Goal: Task Accomplishment & Management: Use online tool/utility

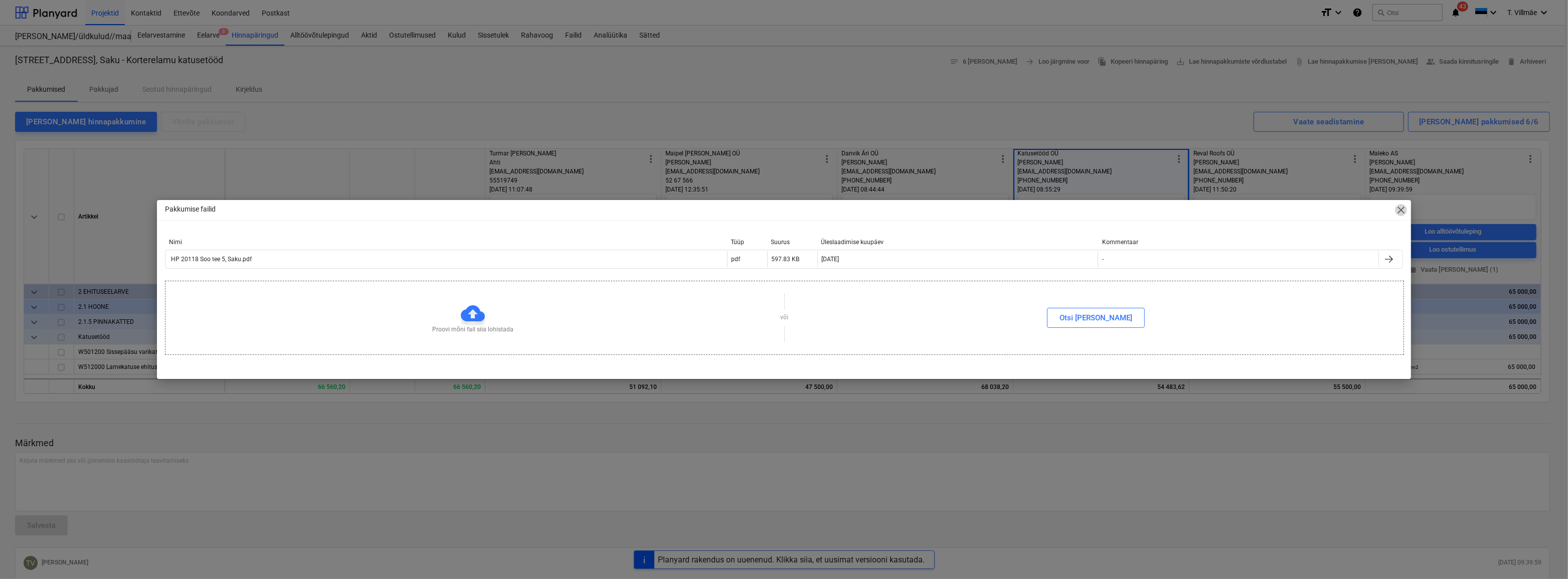
click at [1403, 215] on span "close" at bounding box center [1401, 210] width 12 height 12
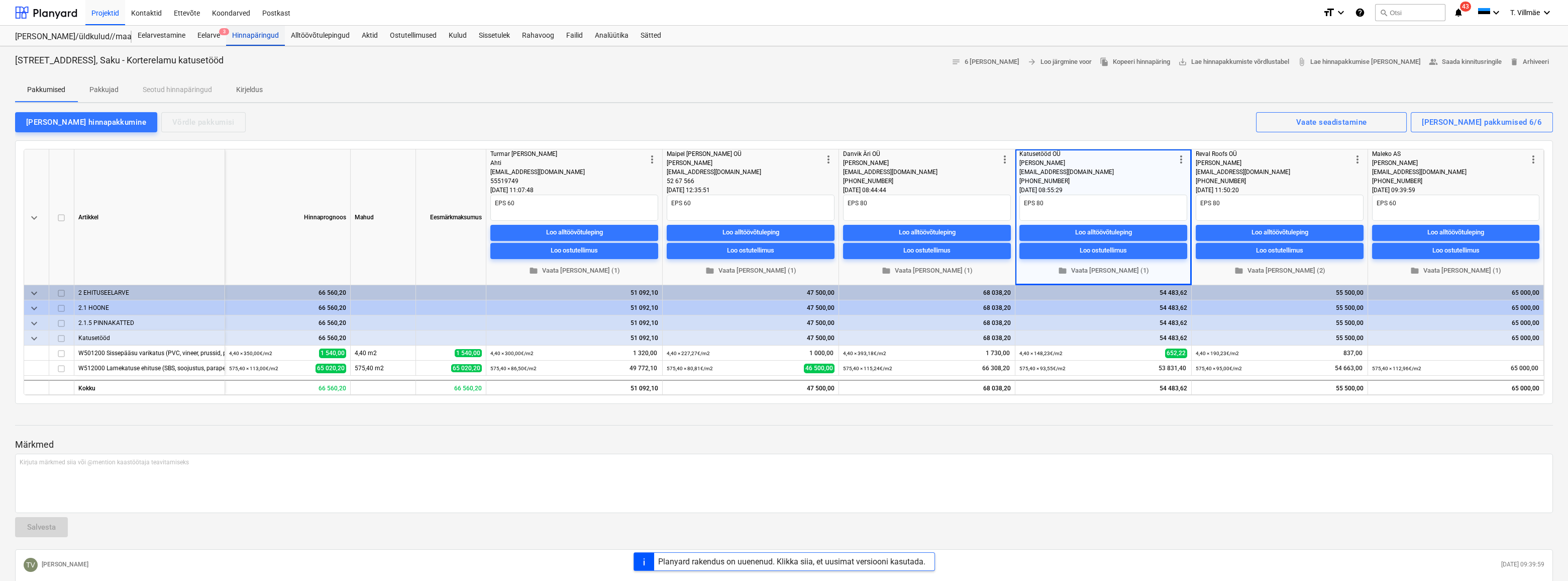
click at [258, 35] on div "Hinnapäringud" at bounding box center [255, 36] width 59 height 20
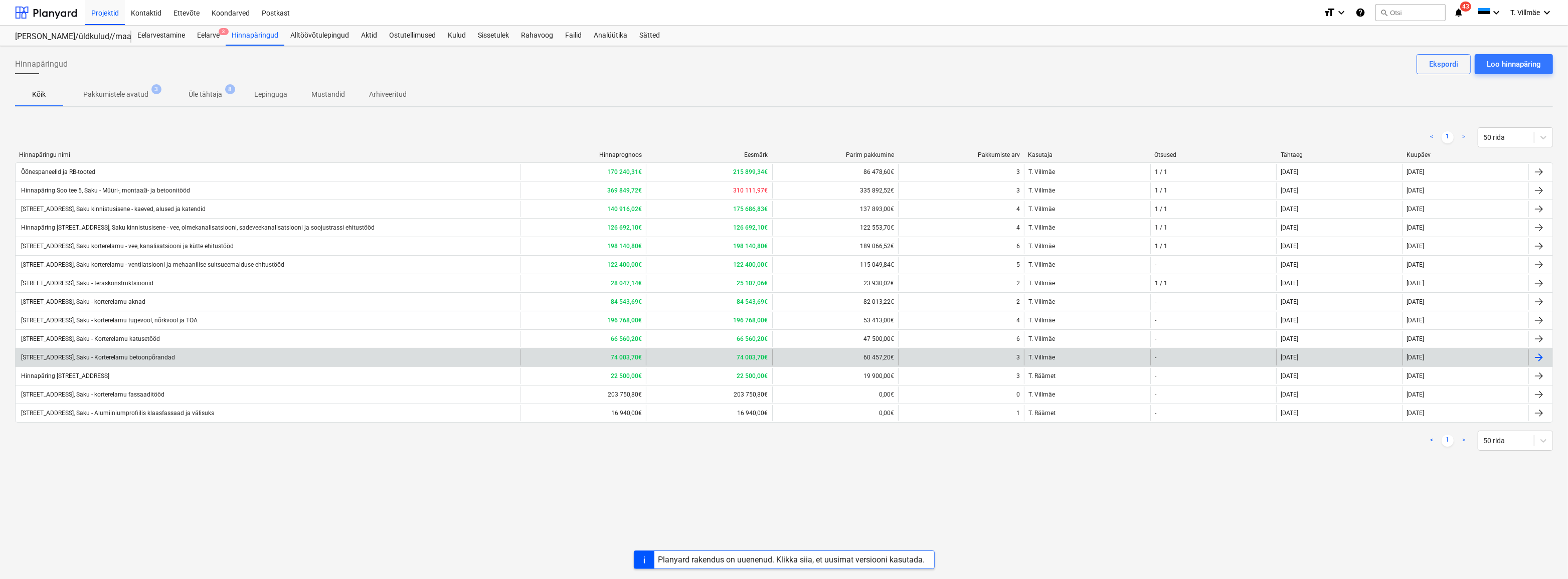
click at [145, 355] on div "[STREET_ADDRESS], Saku - Korterelamu betoonpõrandad" at bounding box center [97, 357] width 155 height 7
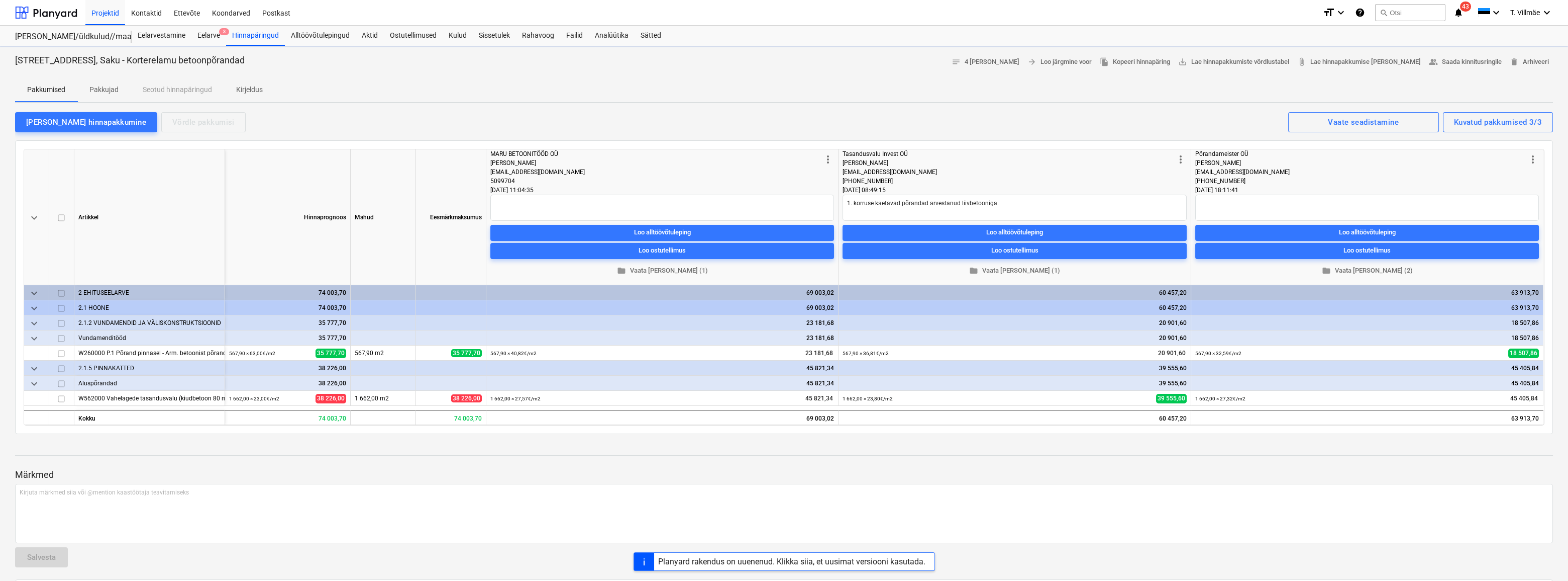
type textarea "x"
click at [101, 88] on p "Pakkujad" at bounding box center [104, 90] width 29 height 11
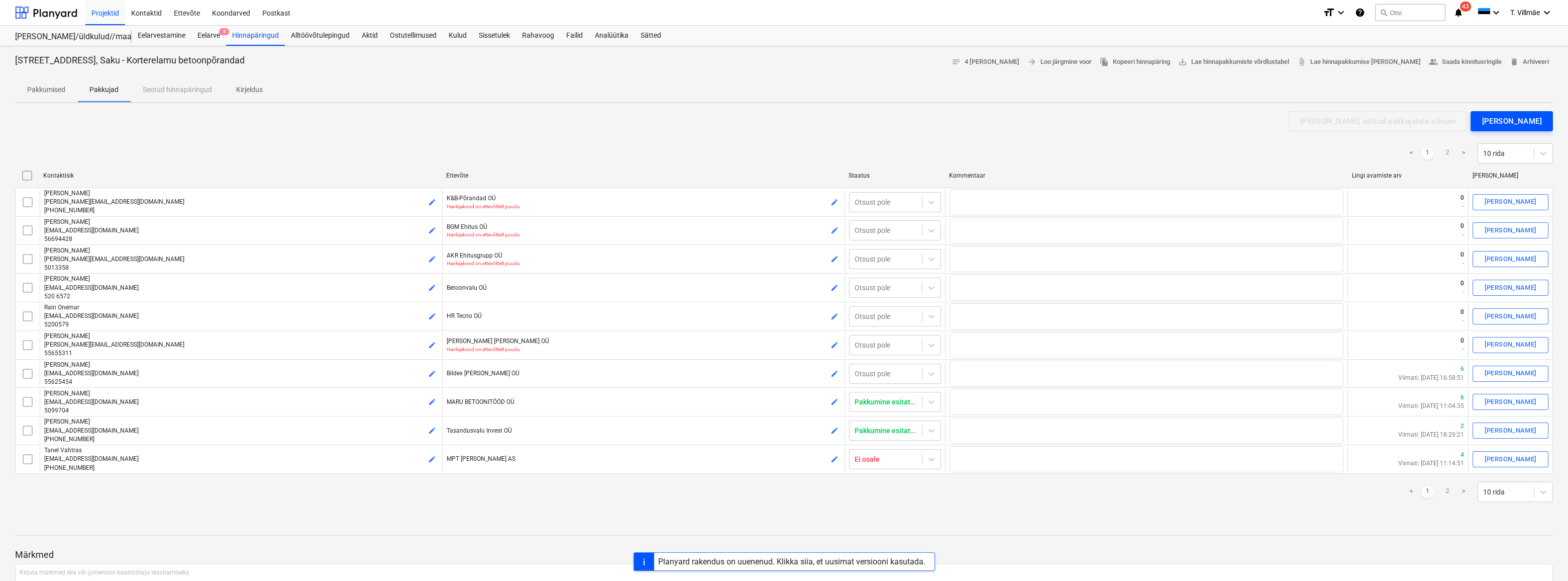
click at [1525, 120] on div "[PERSON_NAME]" at bounding box center [1512, 121] width 60 height 13
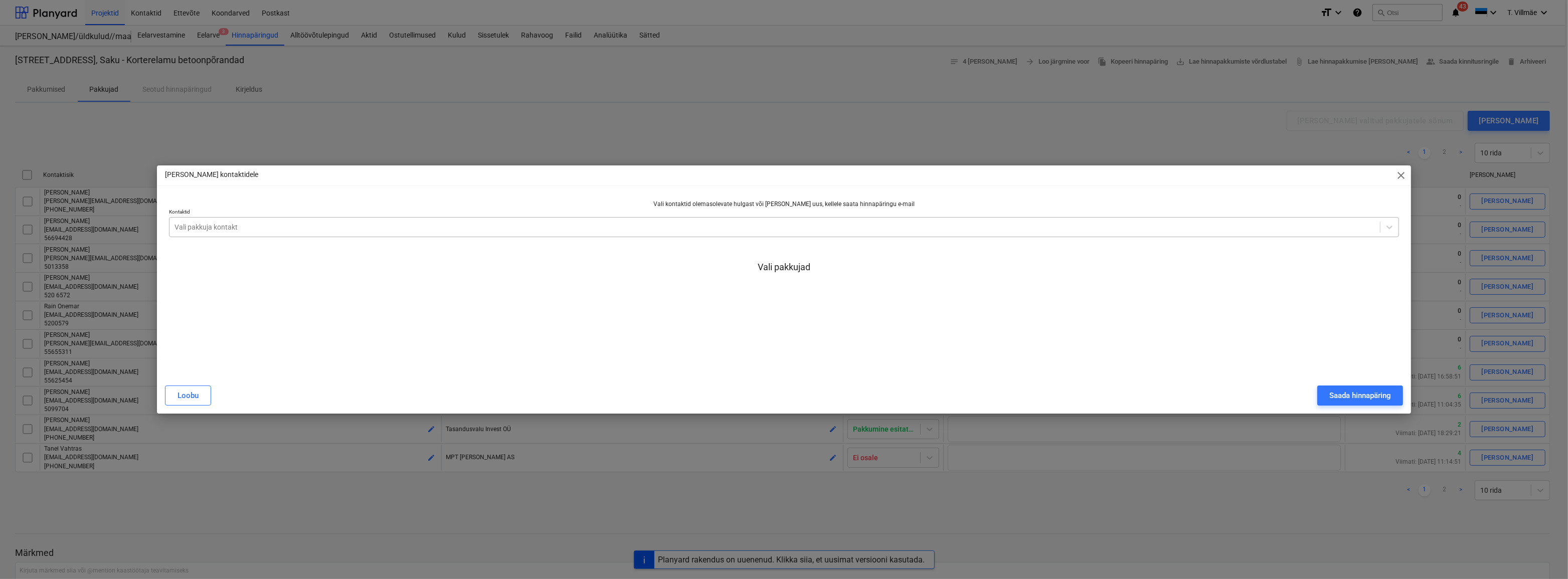
click at [294, 230] on div at bounding box center [774, 227] width 1201 height 10
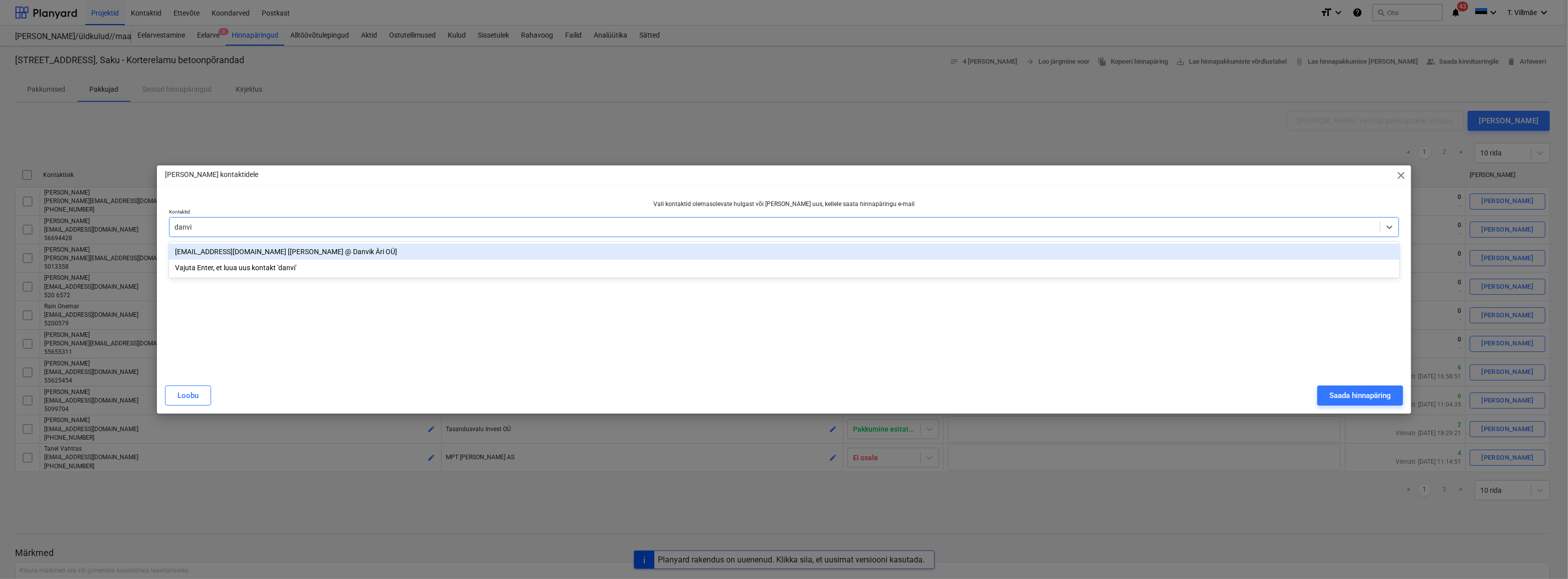
type input "danvik"
click at [268, 255] on div "[EMAIL_ADDRESS][DOMAIN_NAME] [[PERSON_NAME] @ Danvik Äri OÜ]" at bounding box center [784, 252] width 1230 height 16
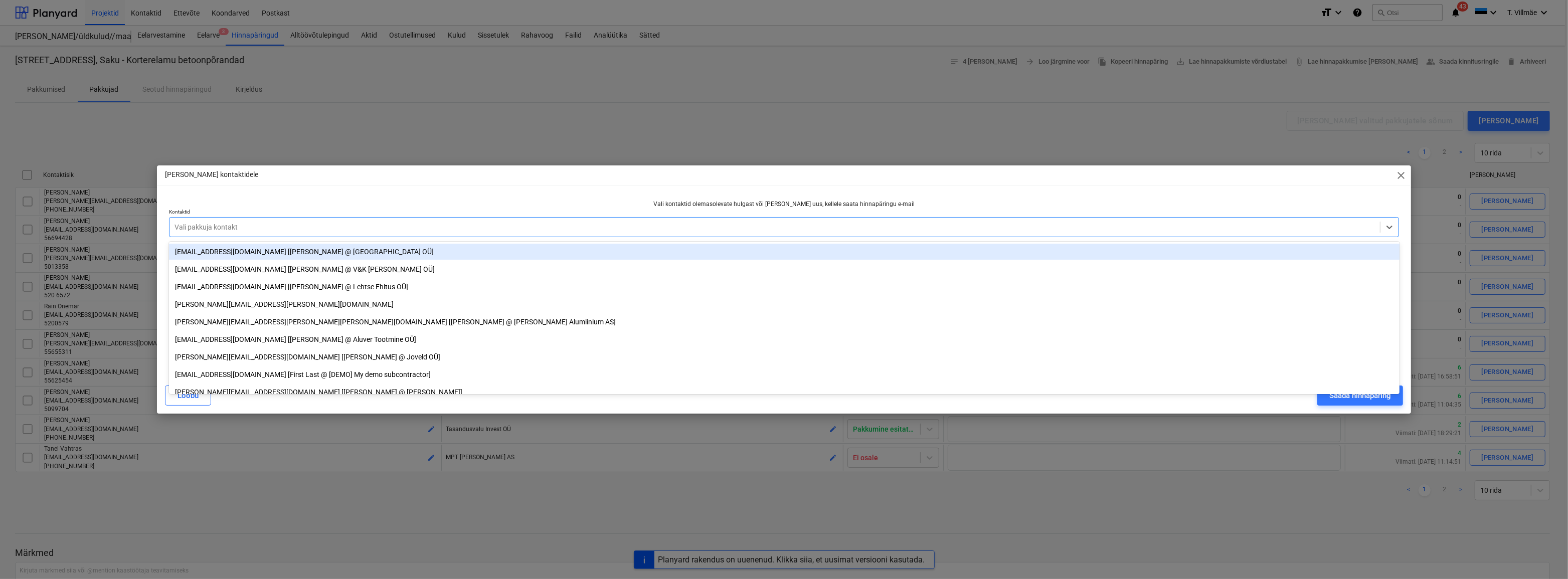
click at [565, 206] on p "Vali kontaktid olemasolevate hulgast või [PERSON_NAME] uus, kellele saata hinna…" at bounding box center [784, 204] width 1230 height 9
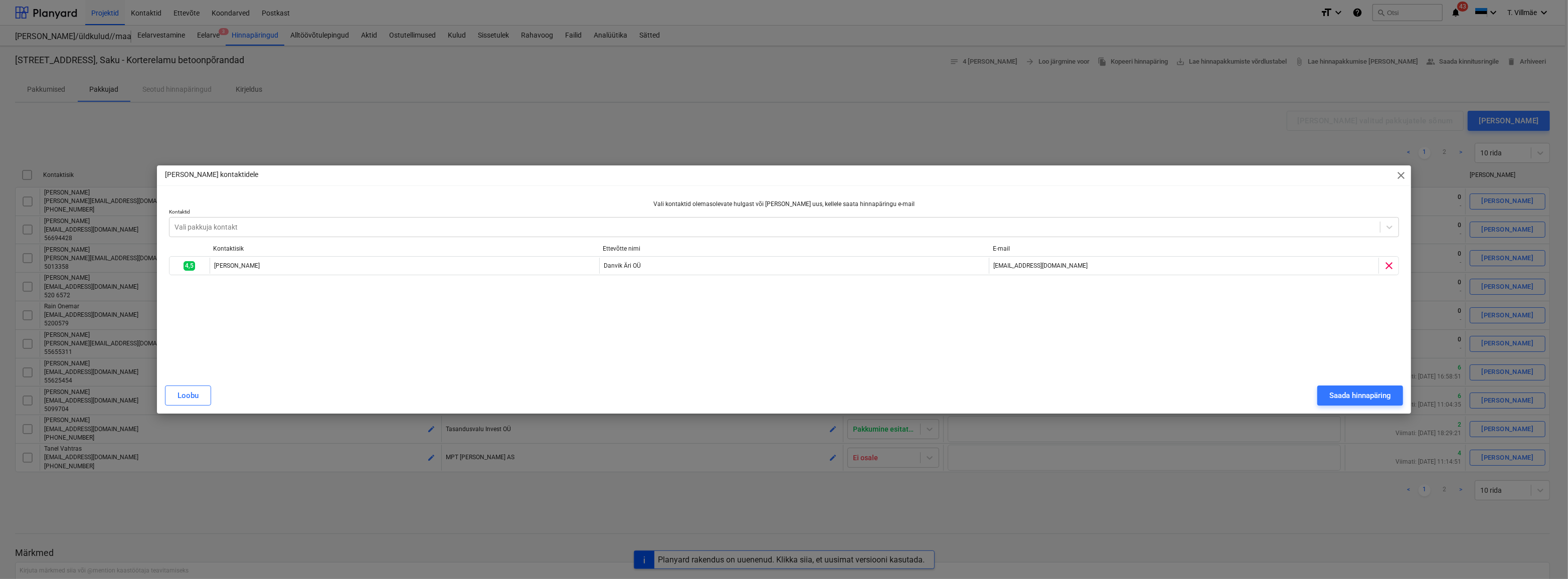
click at [1365, 397] on div "Saada hinnapäring" at bounding box center [1360, 395] width 62 height 13
